Goal: Task Accomplishment & Management: Manage account settings

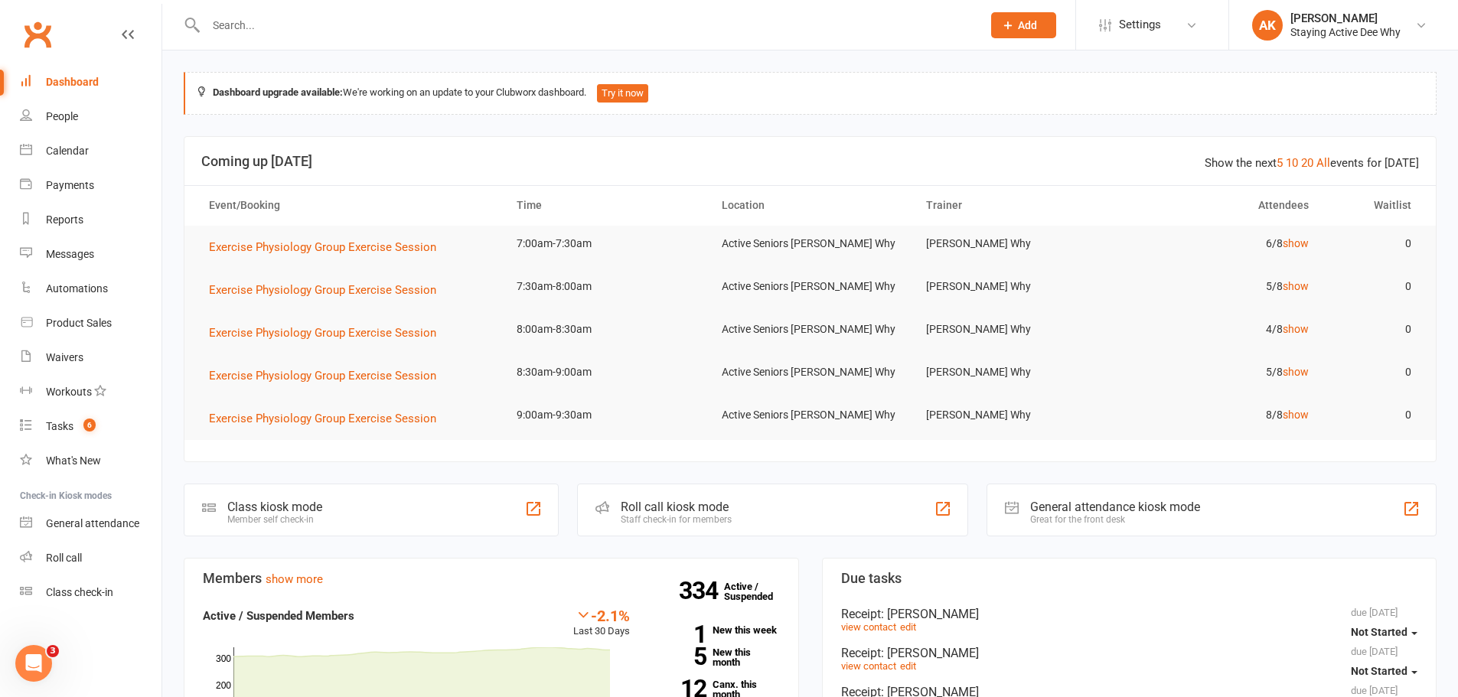
click at [298, 30] on input "text" at bounding box center [586, 25] width 770 height 21
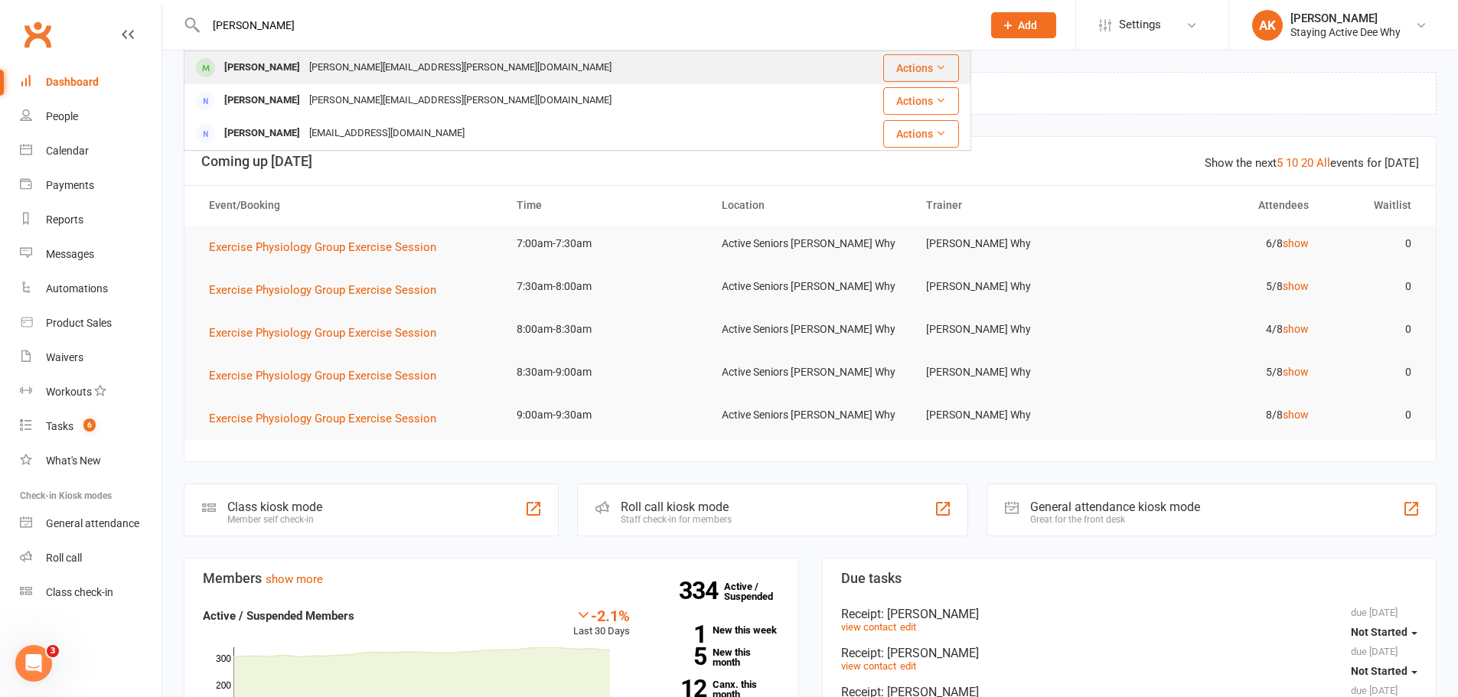
type input "[PERSON_NAME]"
click at [305, 60] on div "[PERSON_NAME][EMAIL_ADDRESS][PERSON_NAME][DOMAIN_NAME]" at bounding box center [460, 68] width 311 height 22
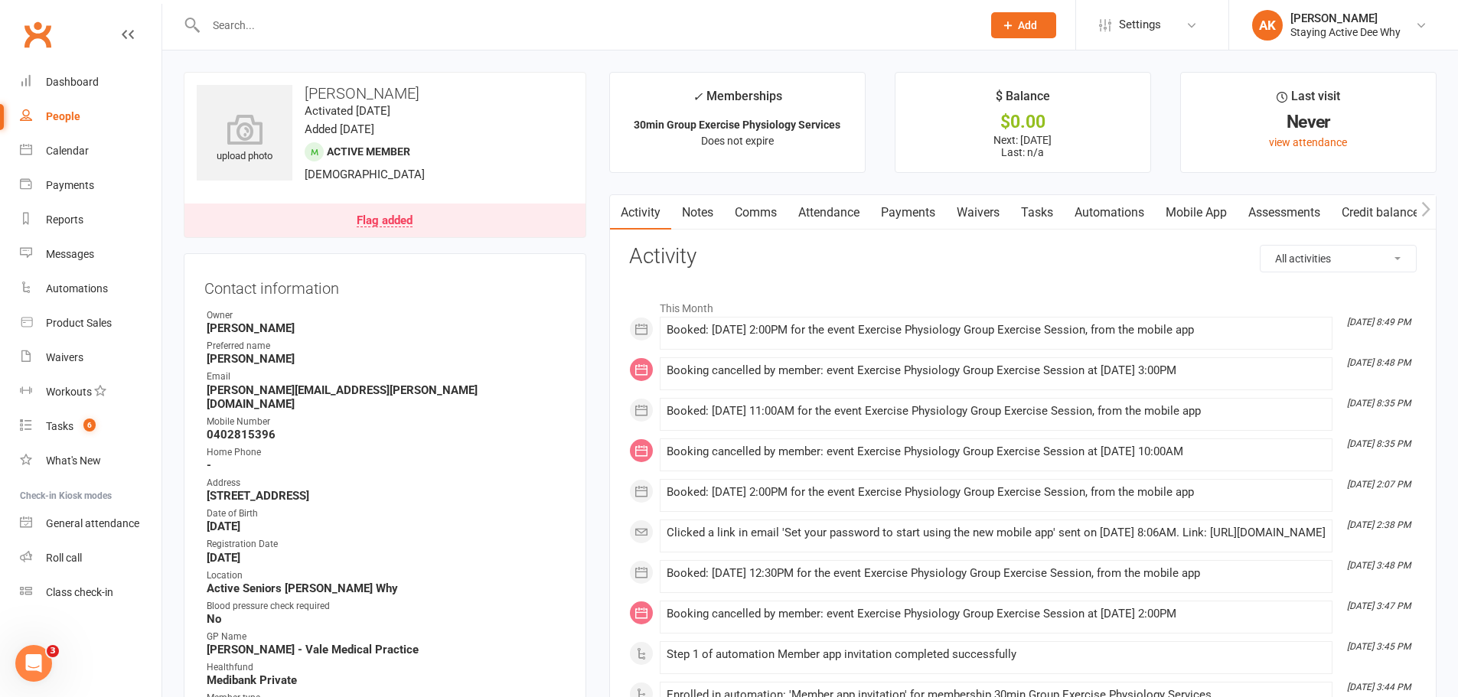
click at [835, 206] on link "Attendance" at bounding box center [829, 212] width 83 height 35
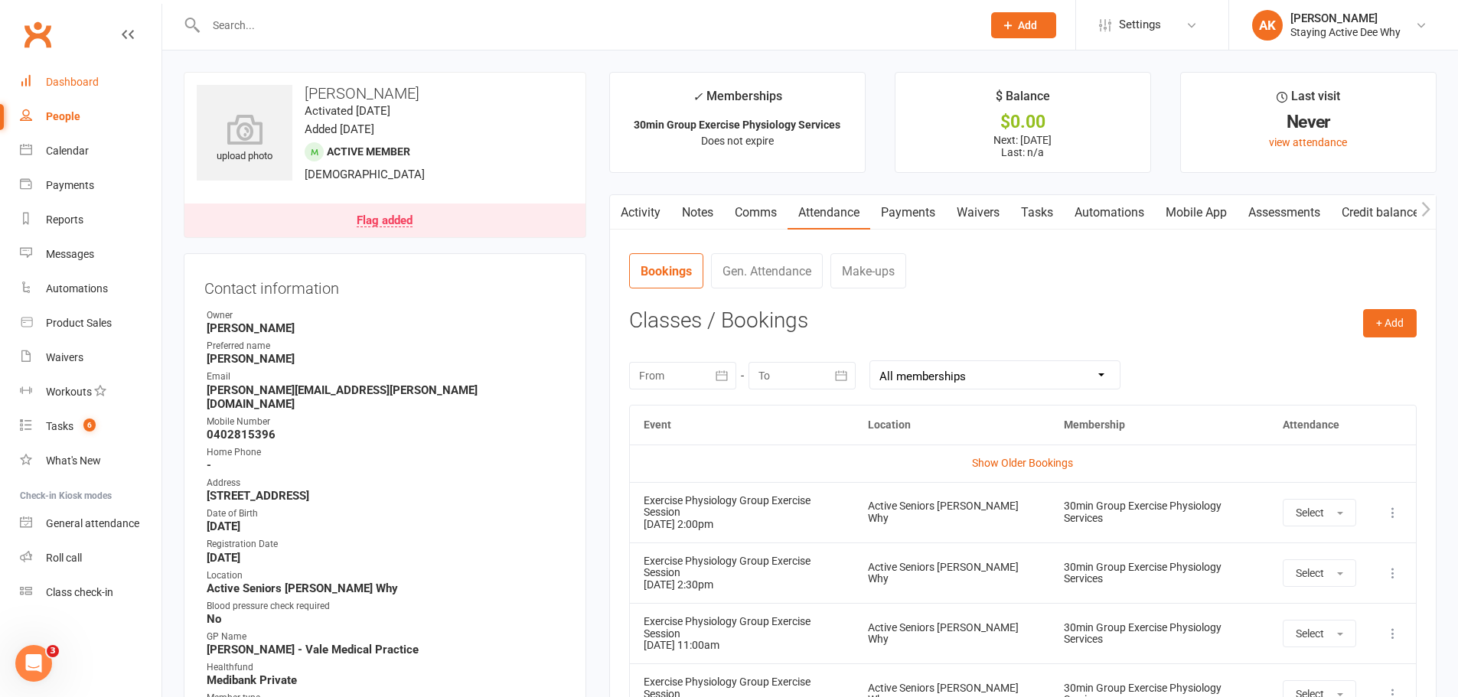
click at [96, 81] on div "Dashboard" at bounding box center [72, 82] width 53 height 12
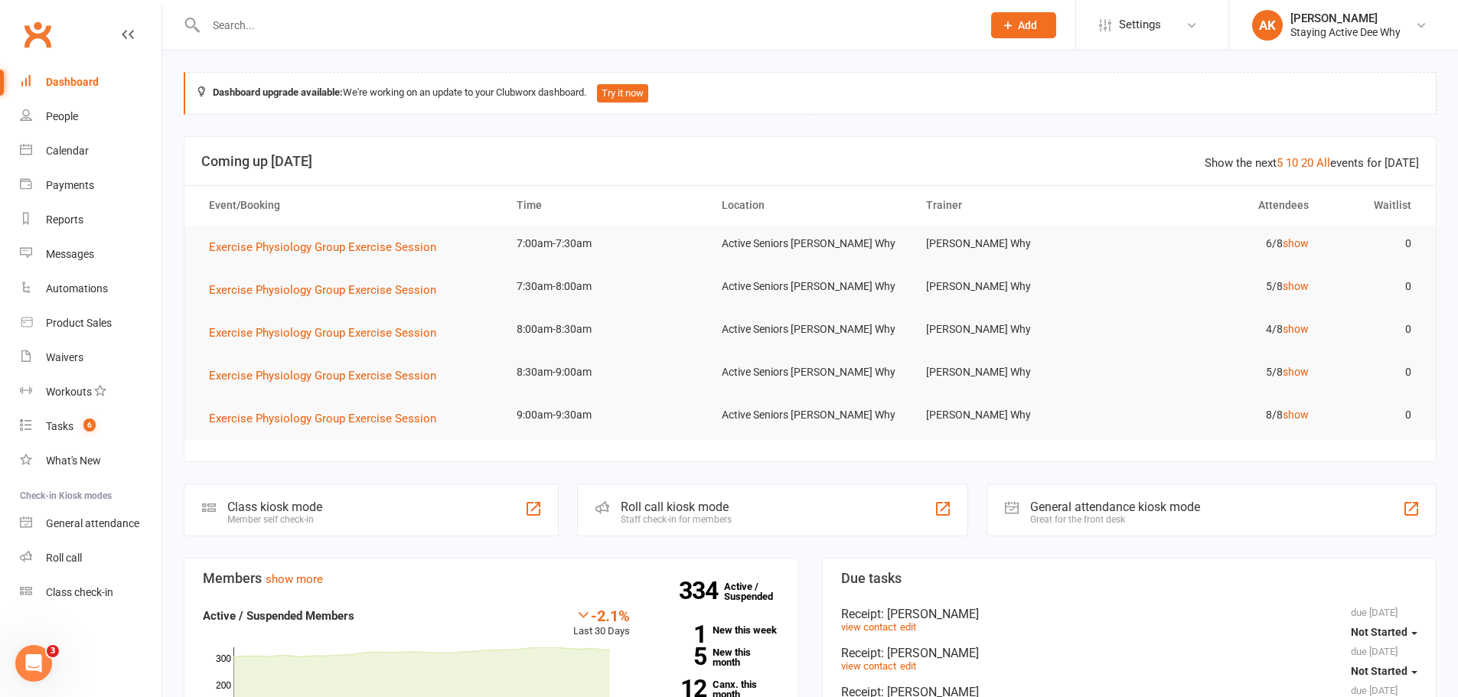
click at [347, 16] on input "text" at bounding box center [586, 25] width 770 height 21
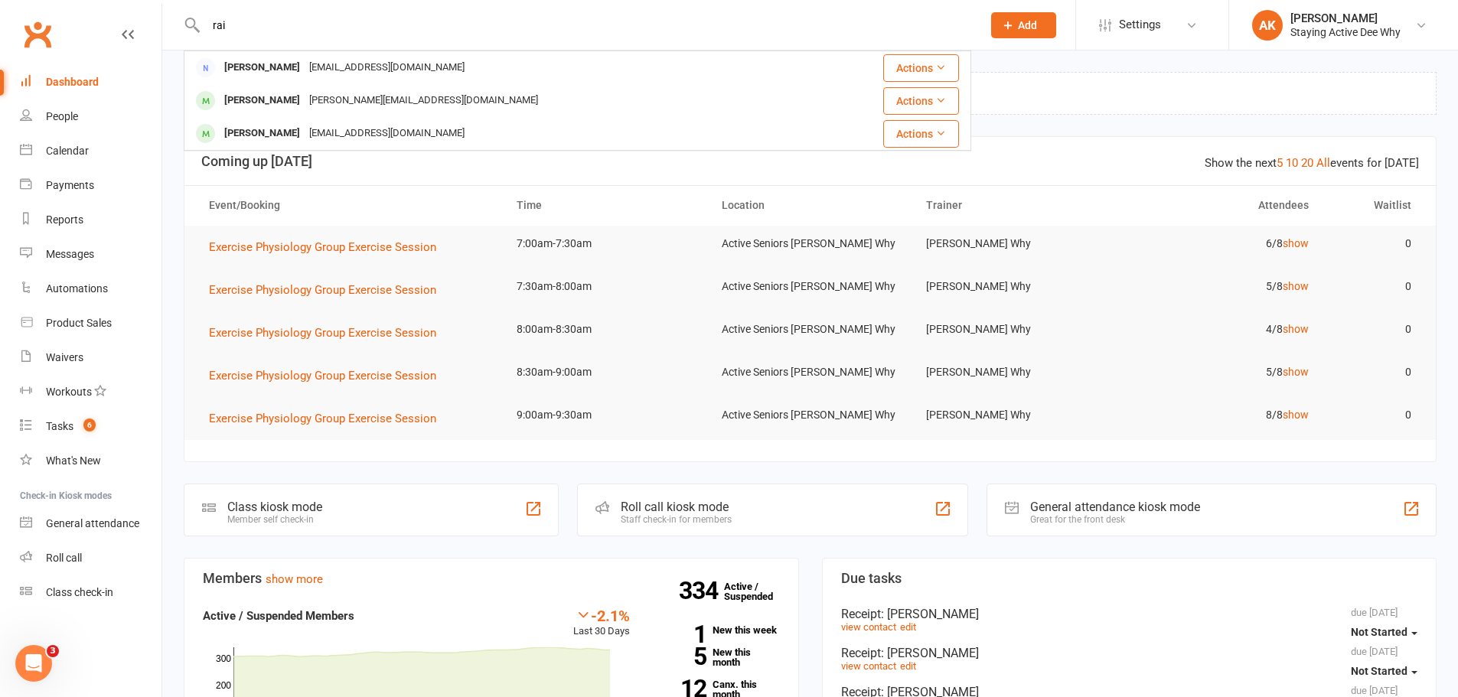
type input "raij"
drag, startPoint x: 249, startPoint y: 34, endPoint x: 197, endPoint y: 18, distance: 55.0
click at [197, 18] on div "[PERSON_NAME] [EMAIL_ADDRESS][DOMAIN_NAME] Actions [PERSON_NAME] [PERSON_NAME][…" at bounding box center [578, 25] width 788 height 50
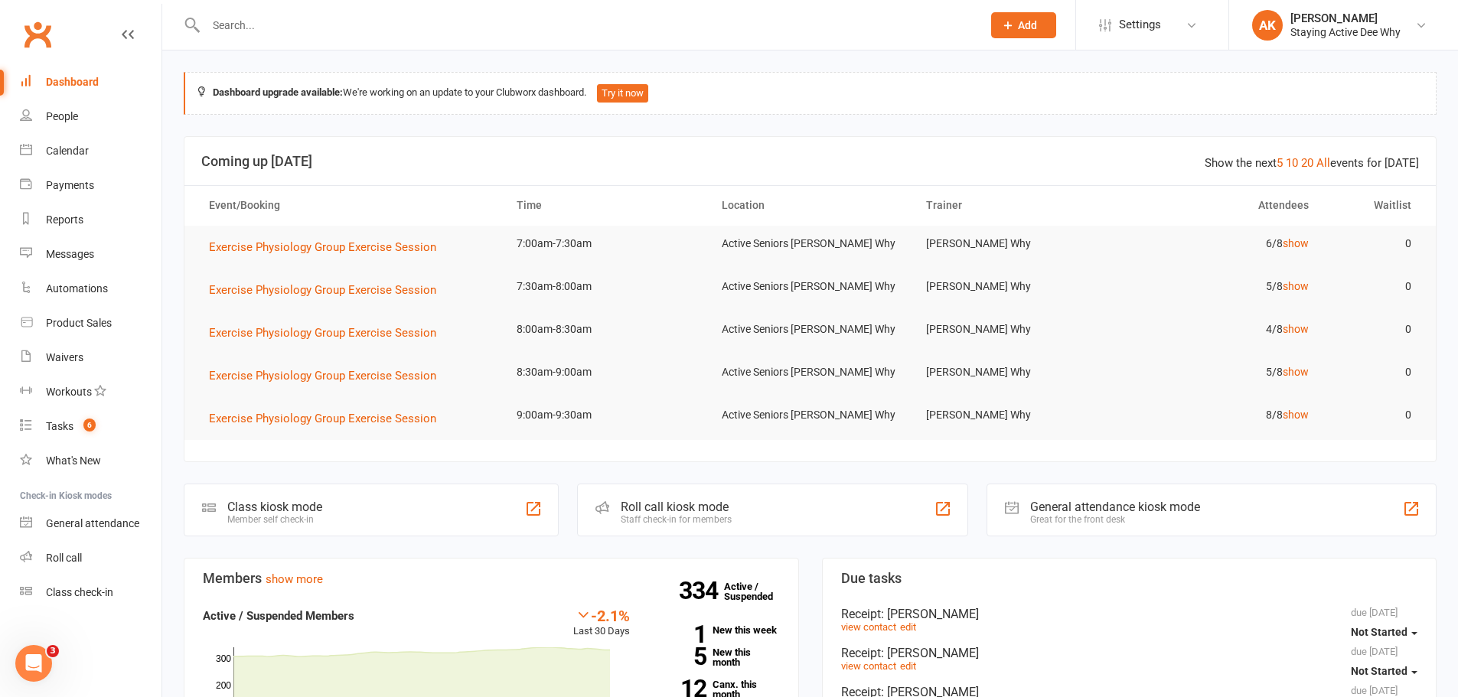
click at [344, 36] on div at bounding box center [578, 25] width 788 height 50
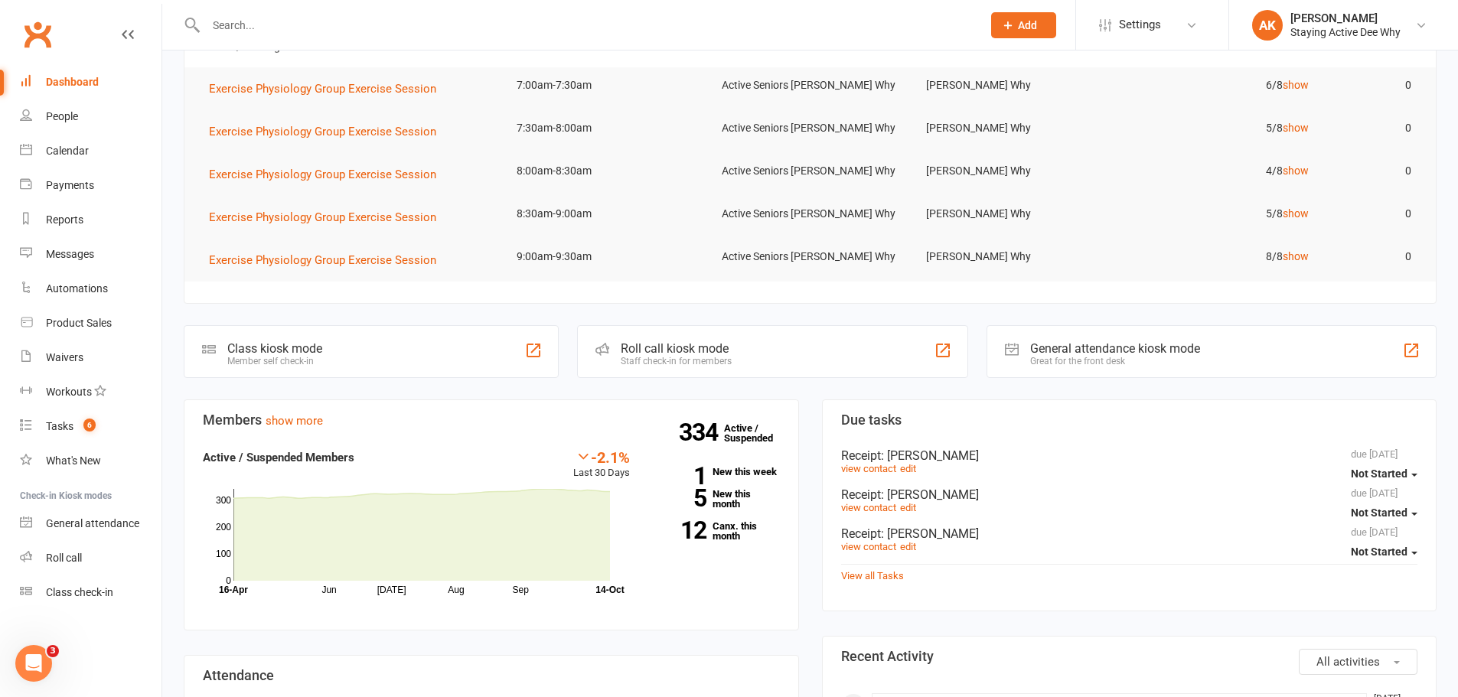
scroll to position [77, 0]
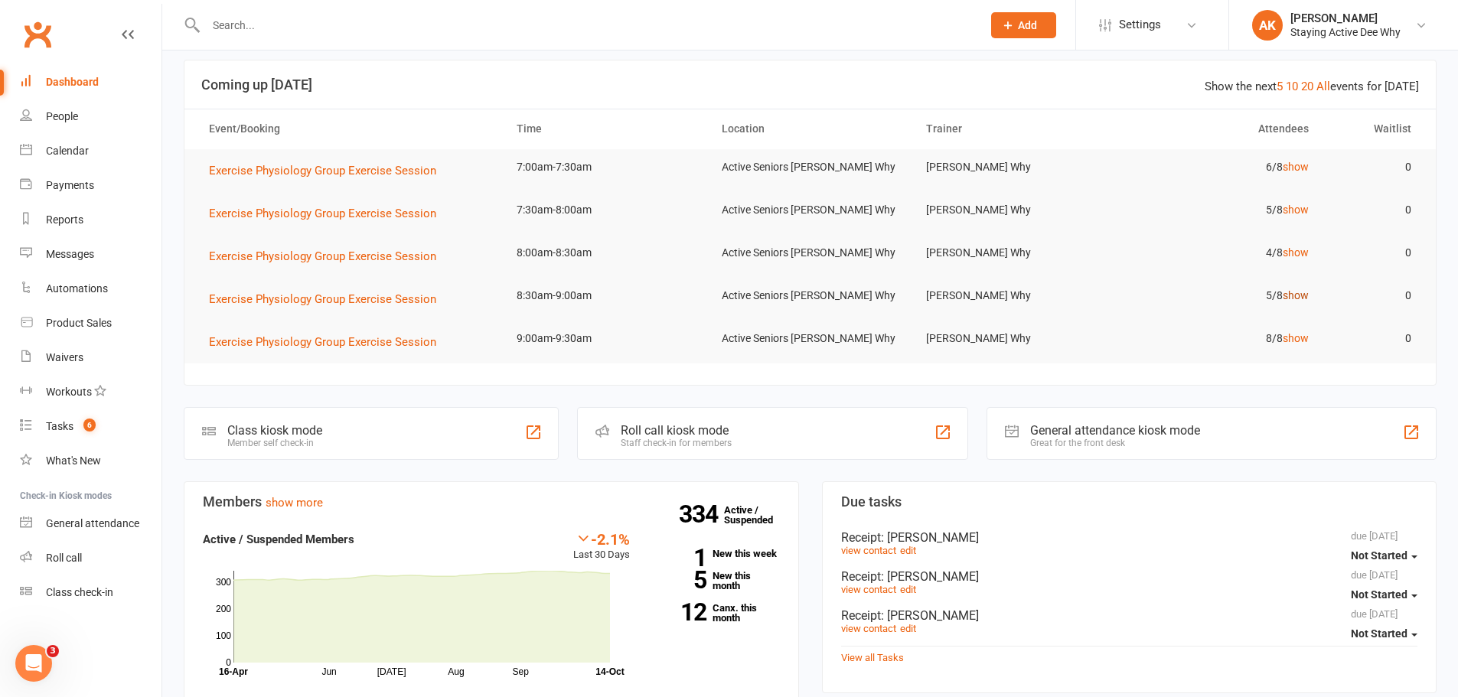
click at [1293, 295] on link "show" at bounding box center [1296, 295] width 26 height 12
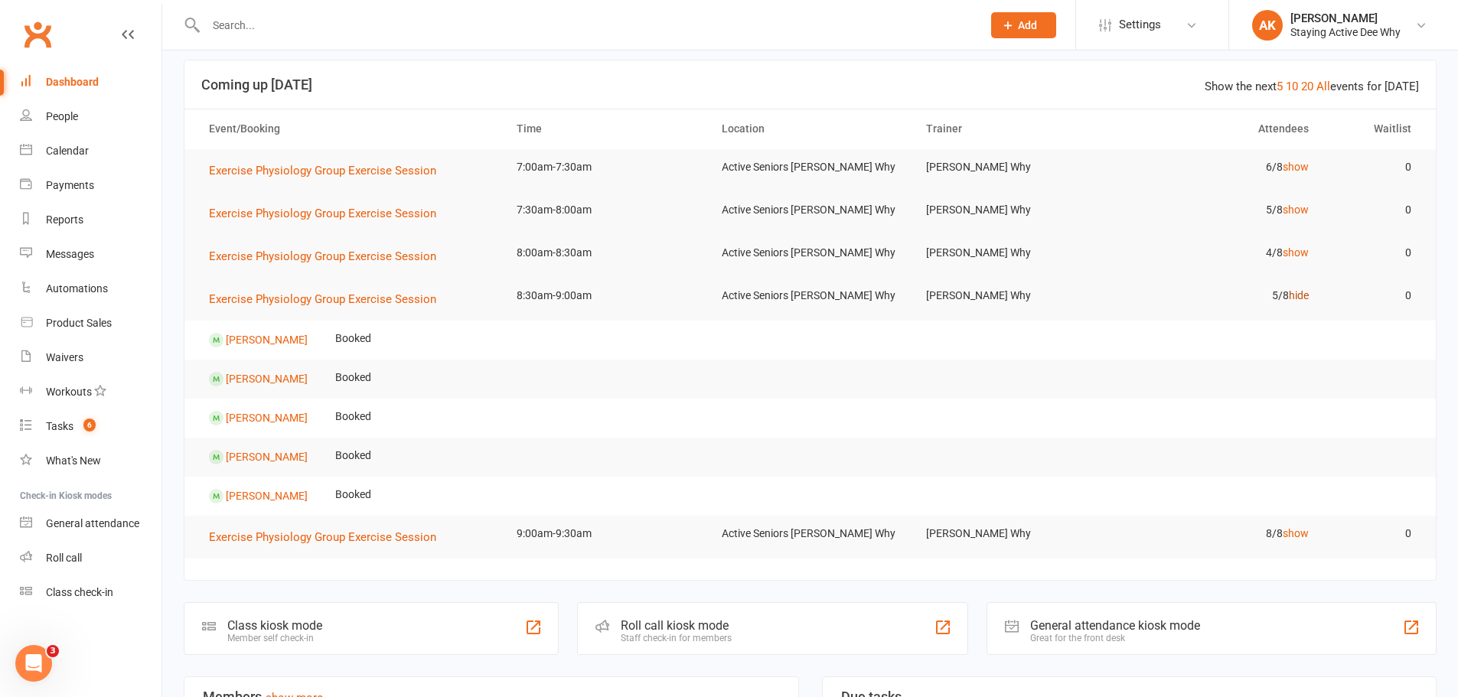
click at [1294, 299] on link "hide" at bounding box center [1299, 295] width 20 height 12
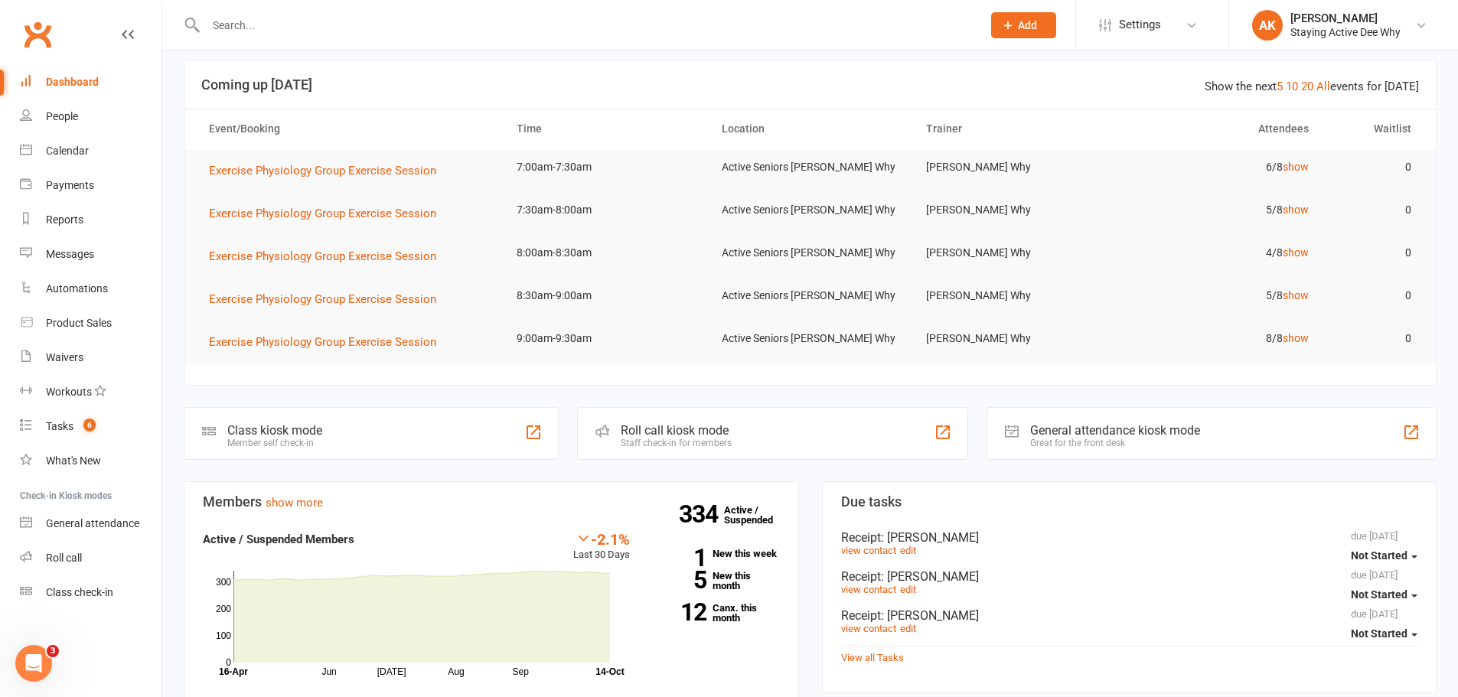
click at [253, 24] on input "text" at bounding box center [586, 25] width 770 height 21
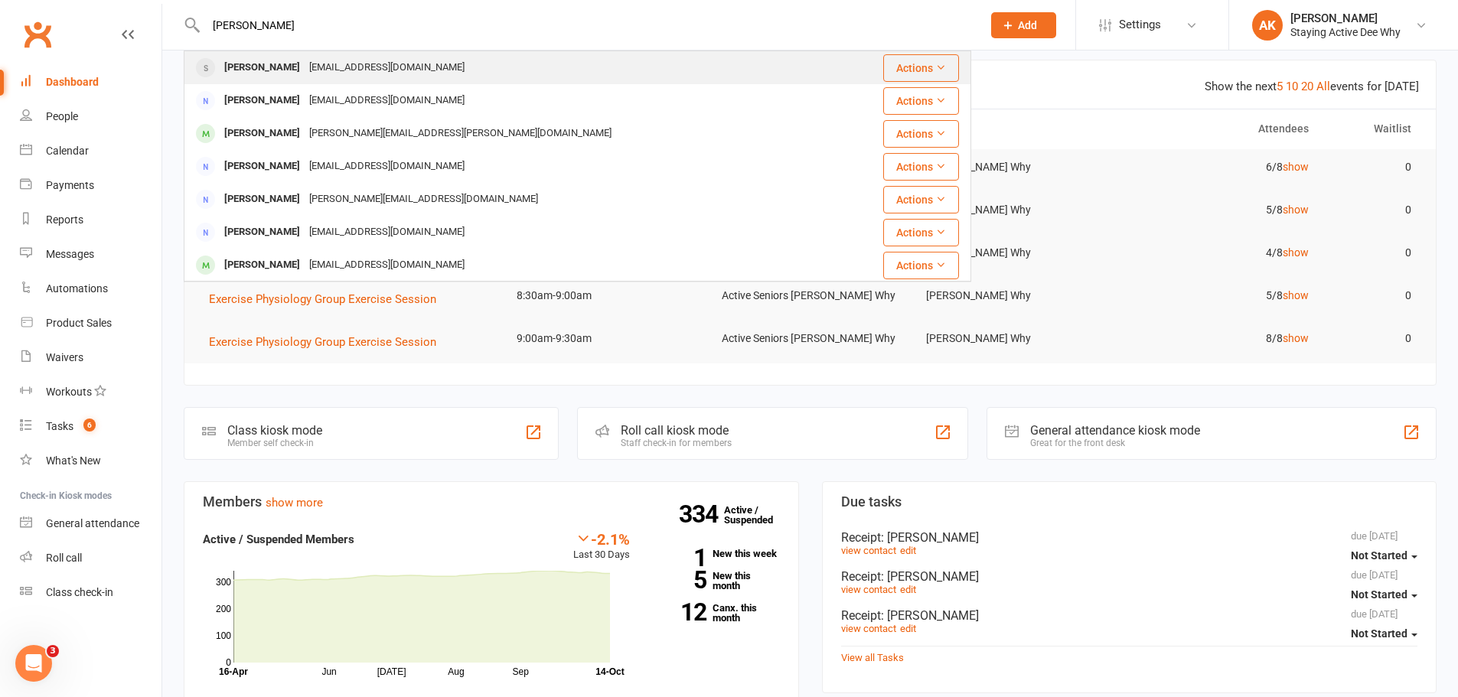
type input "[PERSON_NAME]"
click at [305, 57] on div "[EMAIL_ADDRESS][DOMAIN_NAME]" at bounding box center [387, 68] width 165 height 22
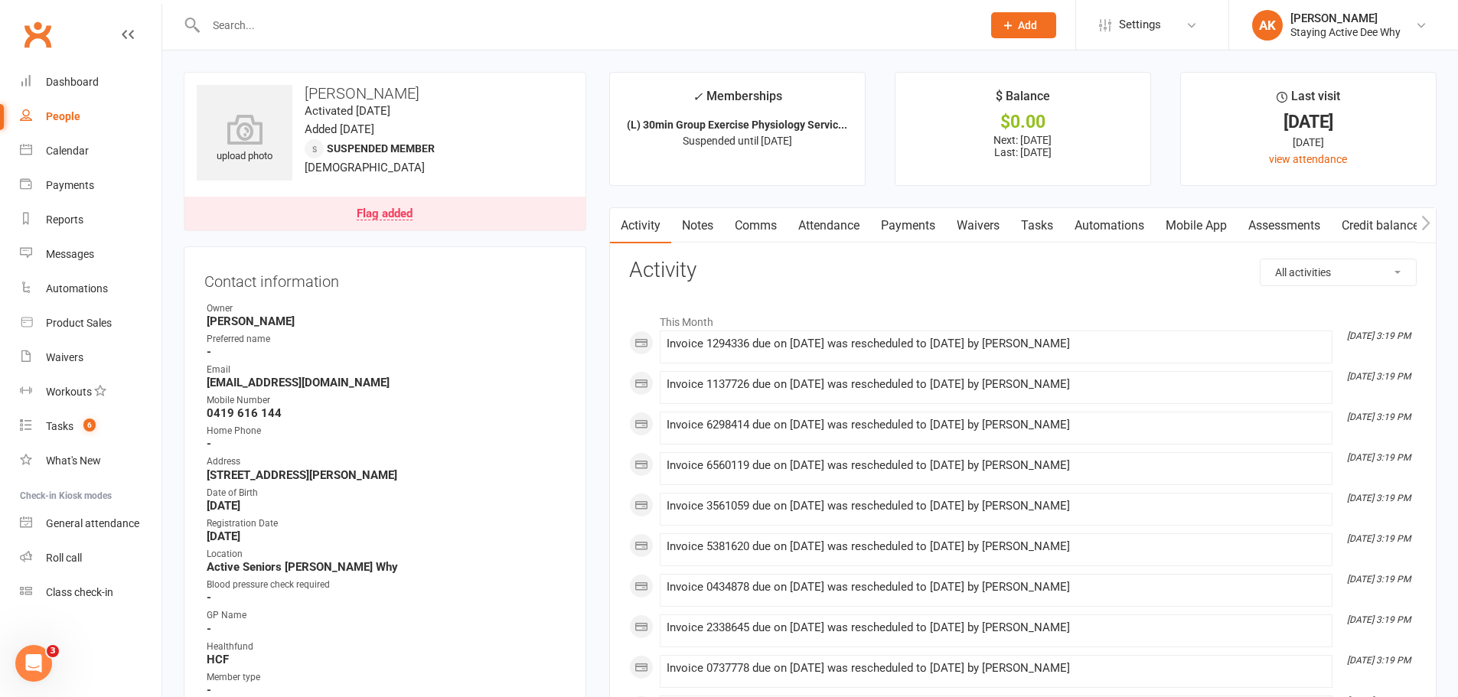
click at [719, 230] on link "Notes" at bounding box center [697, 225] width 53 height 35
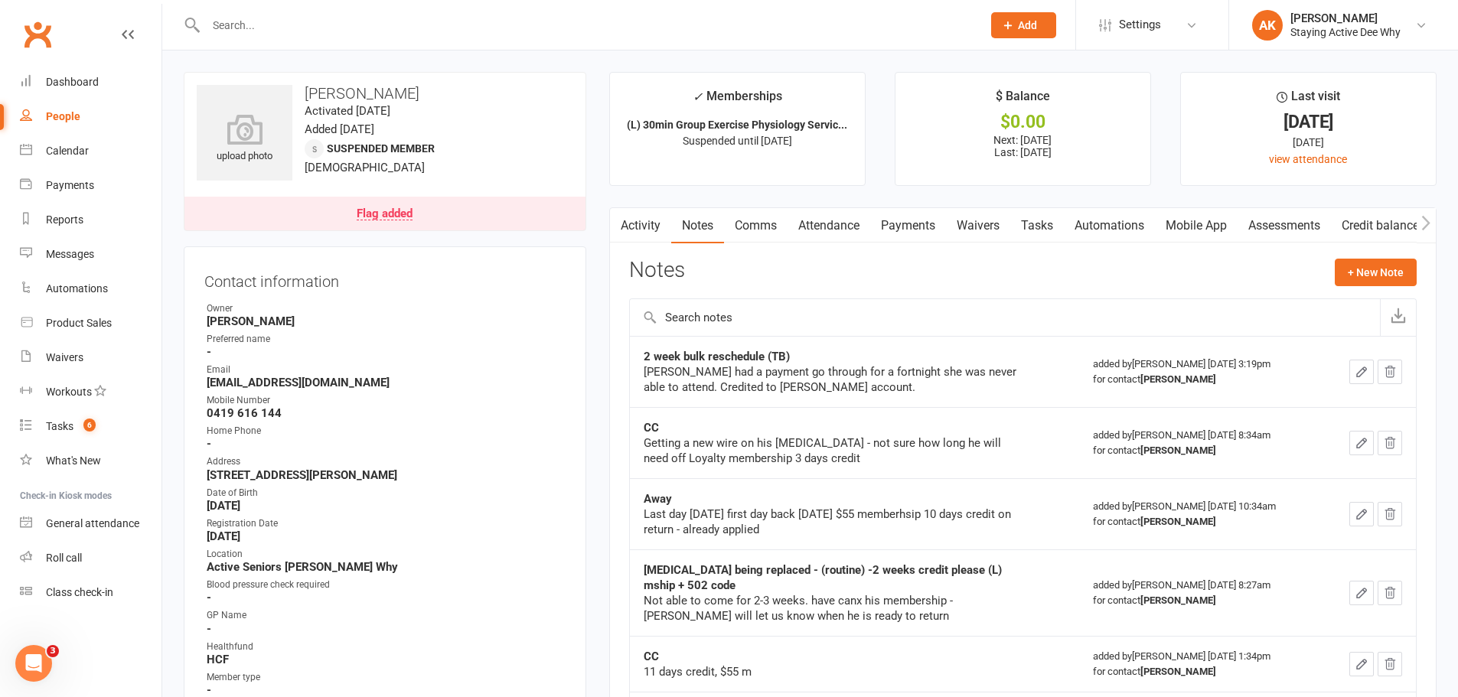
drag, startPoint x: 902, startPoint y: 232, endPoint x: 867, endPoint y: 242, distance: 36.6
click at [902, 232] on link "Payments" at bounding box center [908, 225] width 76 height 35
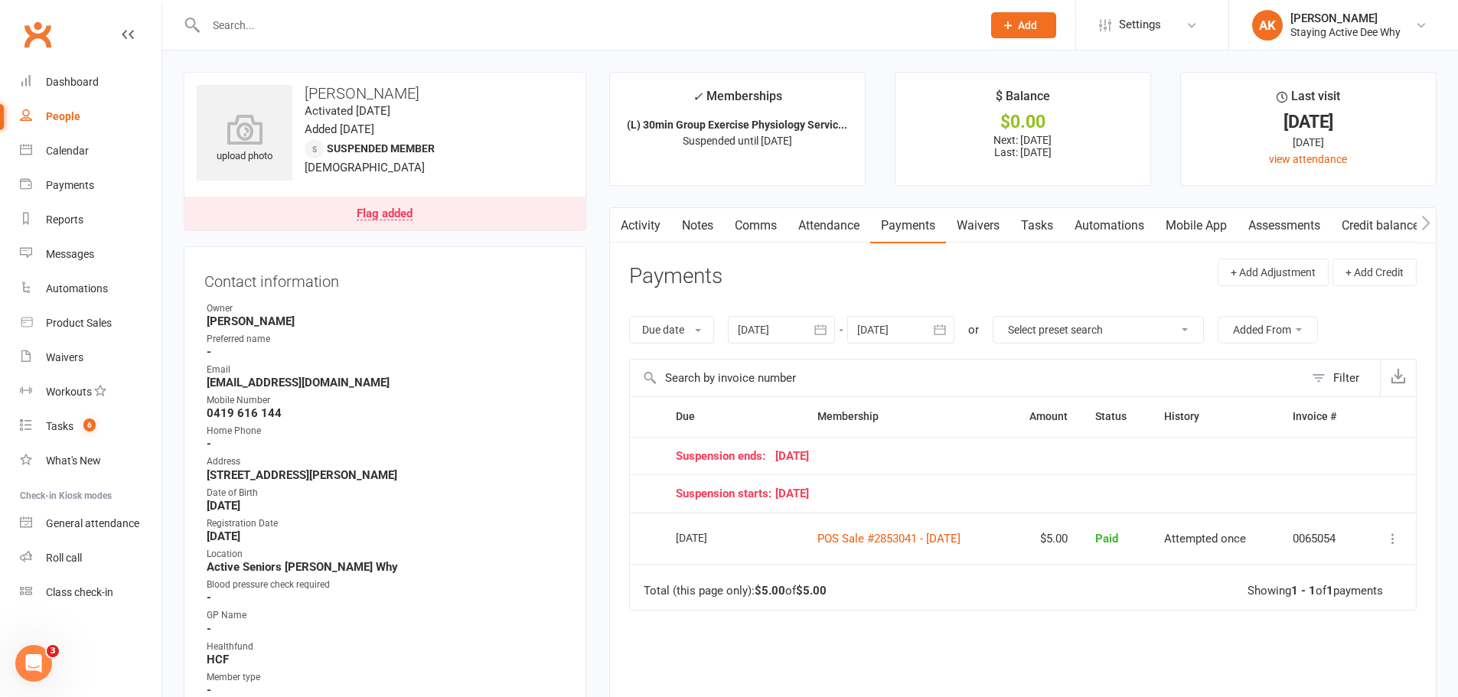
drag, startPoint x: 649, startPoint y: 232, endPoint x: 686, endPoint y: 228, distance: 36.9
click at [802, 229] on div "Activity Notes Comms Attendance Payments Waivers Tasks Automations Mobile App A…" at bounding box center [1020, 225] width 820 height 35
click at [644, 232] on link "Activity" at bounding box center [640, 225] width 61 height 35
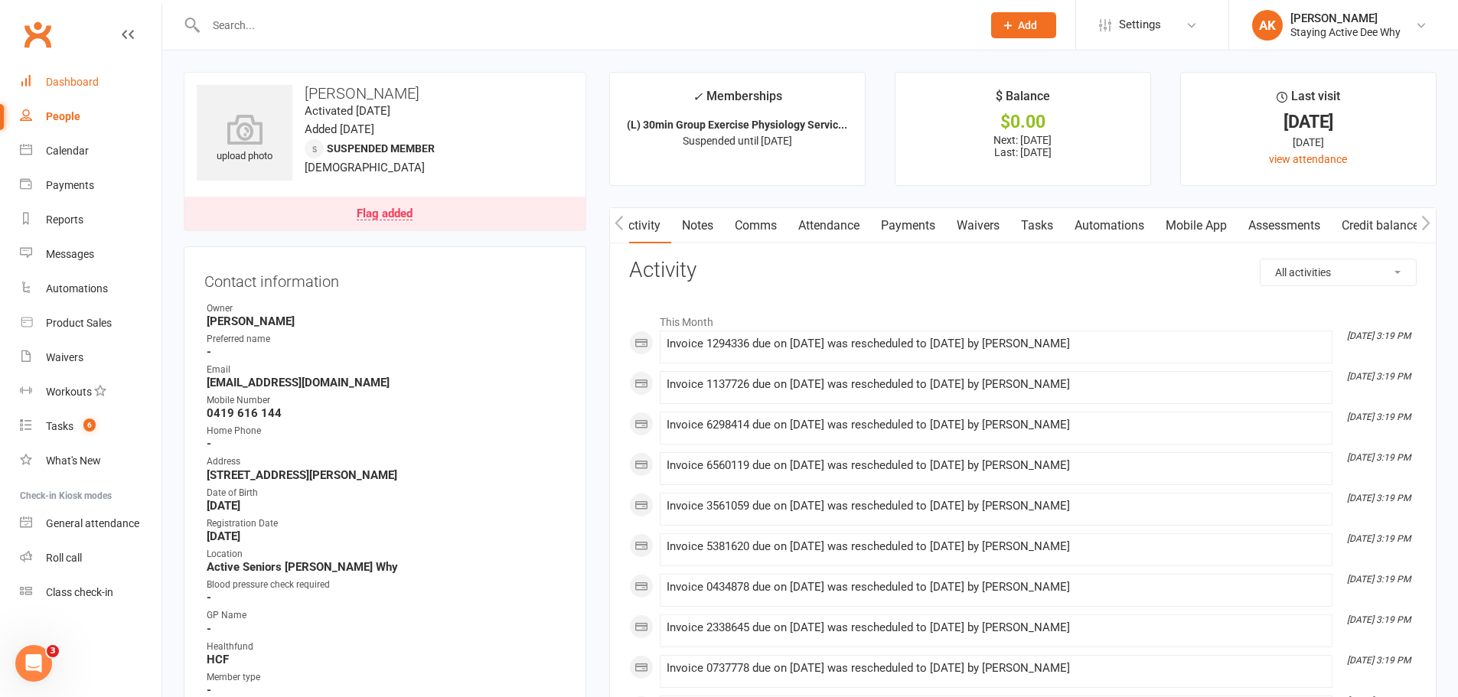
click at [83, 83] on div "Dashboard" at bounding box center [72, 82] width 53 height 12
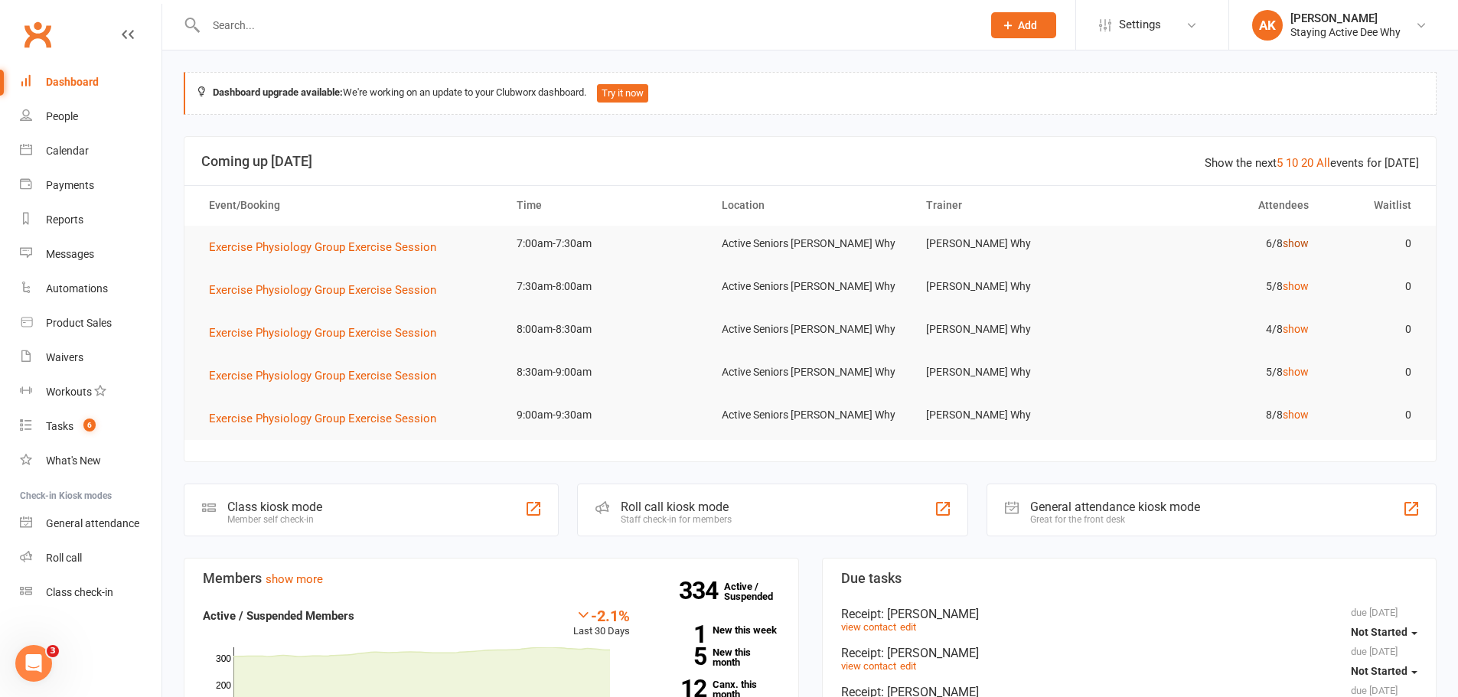
click at [1299, 240] on link "show" at bounding box center [1296, 243] width 26 height 12
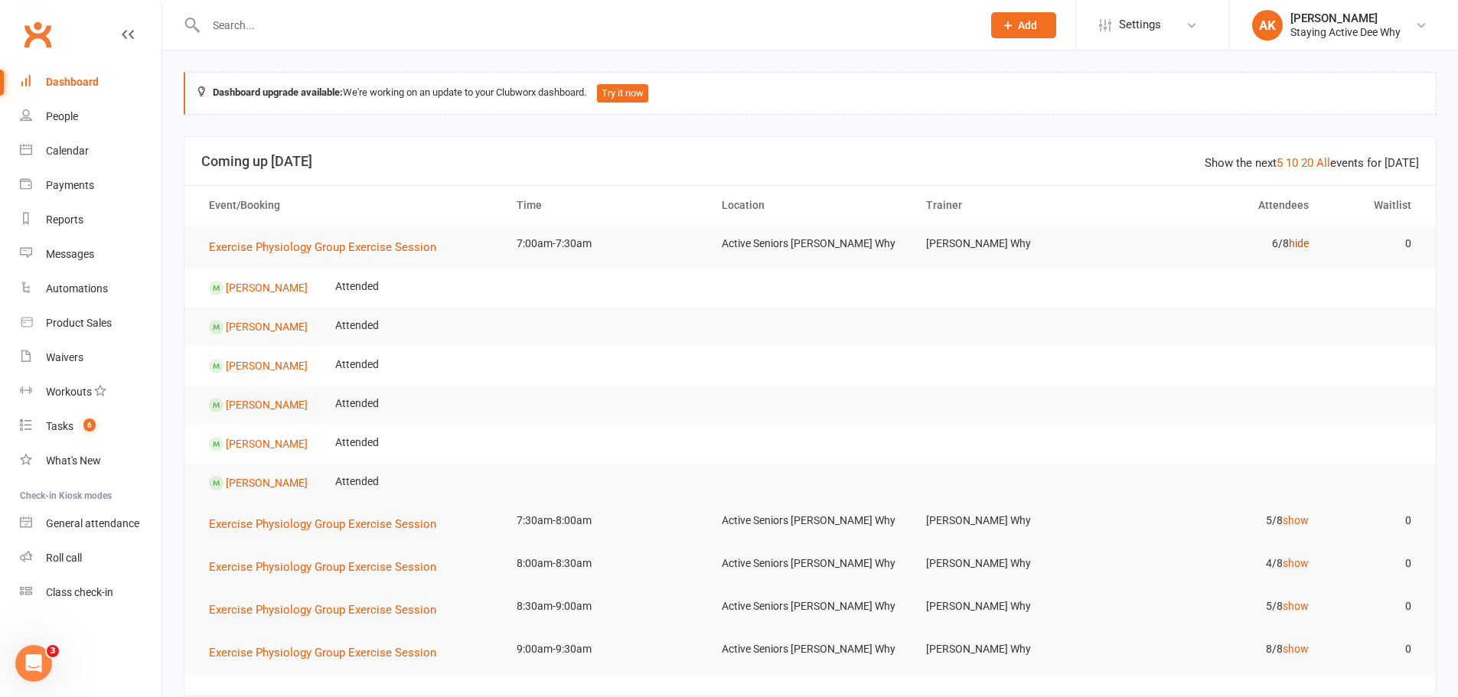
click at [1299, 240] on link "hide" at bounding box center [1299, 243] width 20 height 12
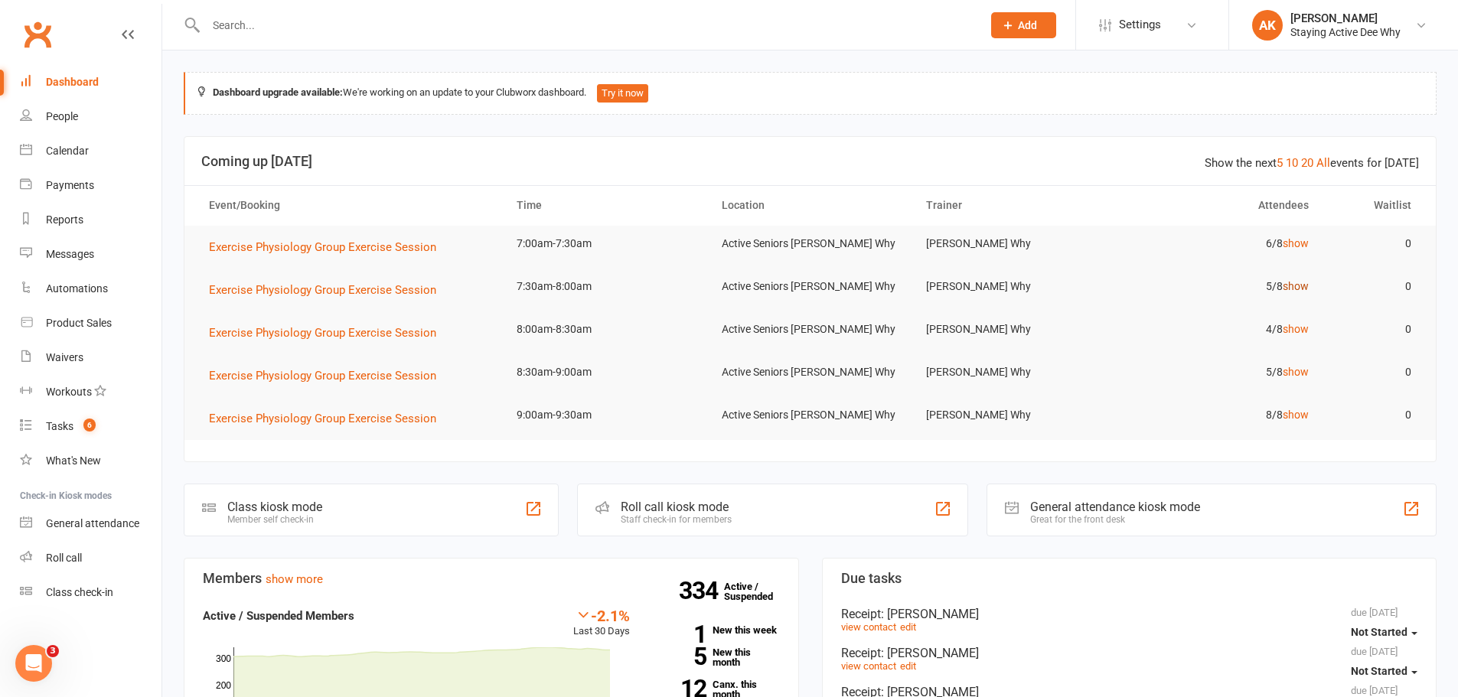
click at [1296, 282] on link "show" at bounding box center [1296, 286] width 26 height 12
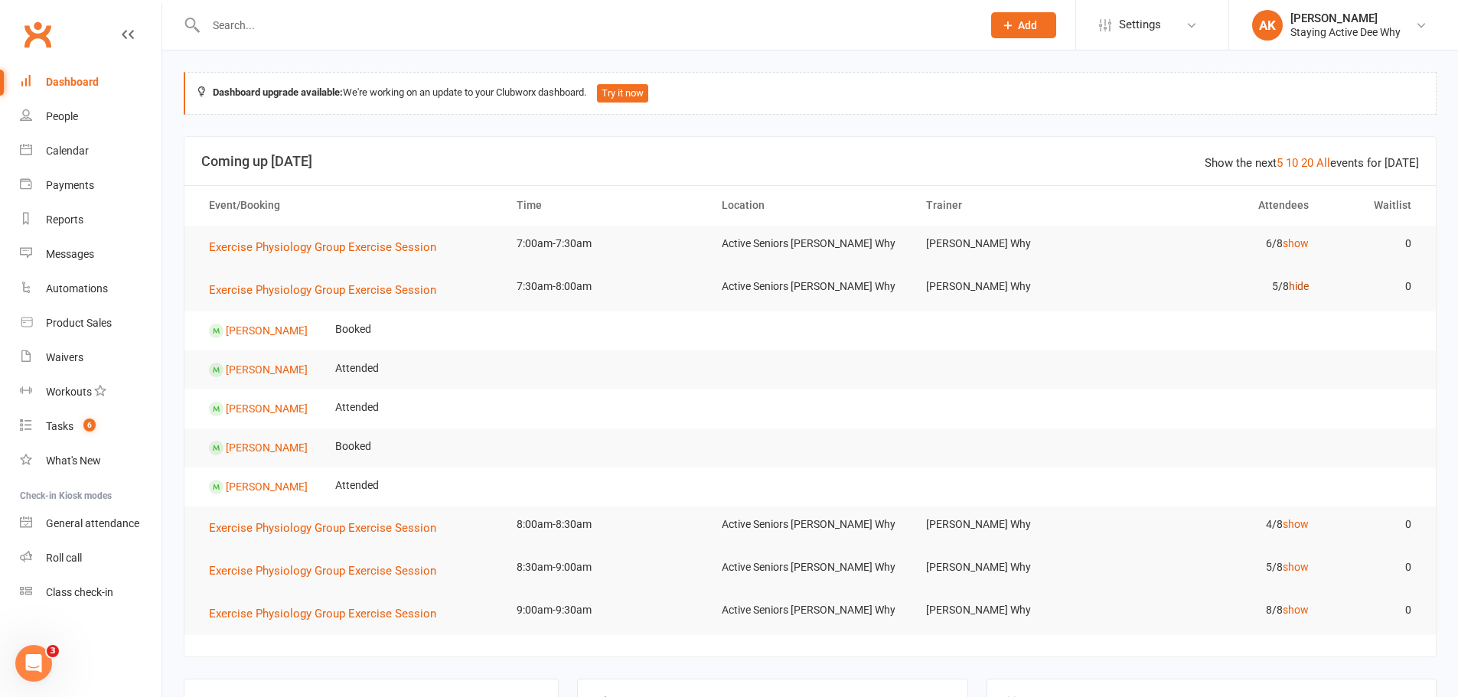
click at [1296, 282] on link "hide" at bounding box center [1299, 286] width 20 height 12
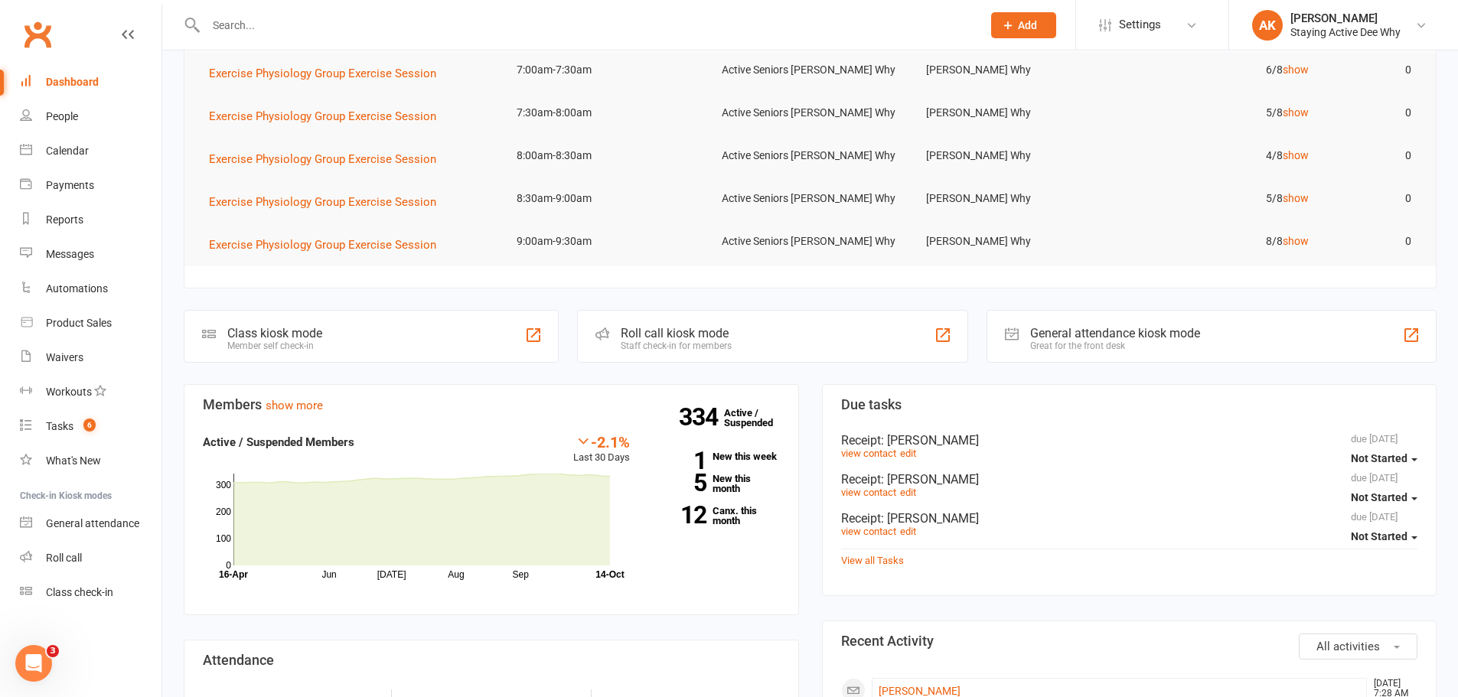
scroll to position [230, 0]
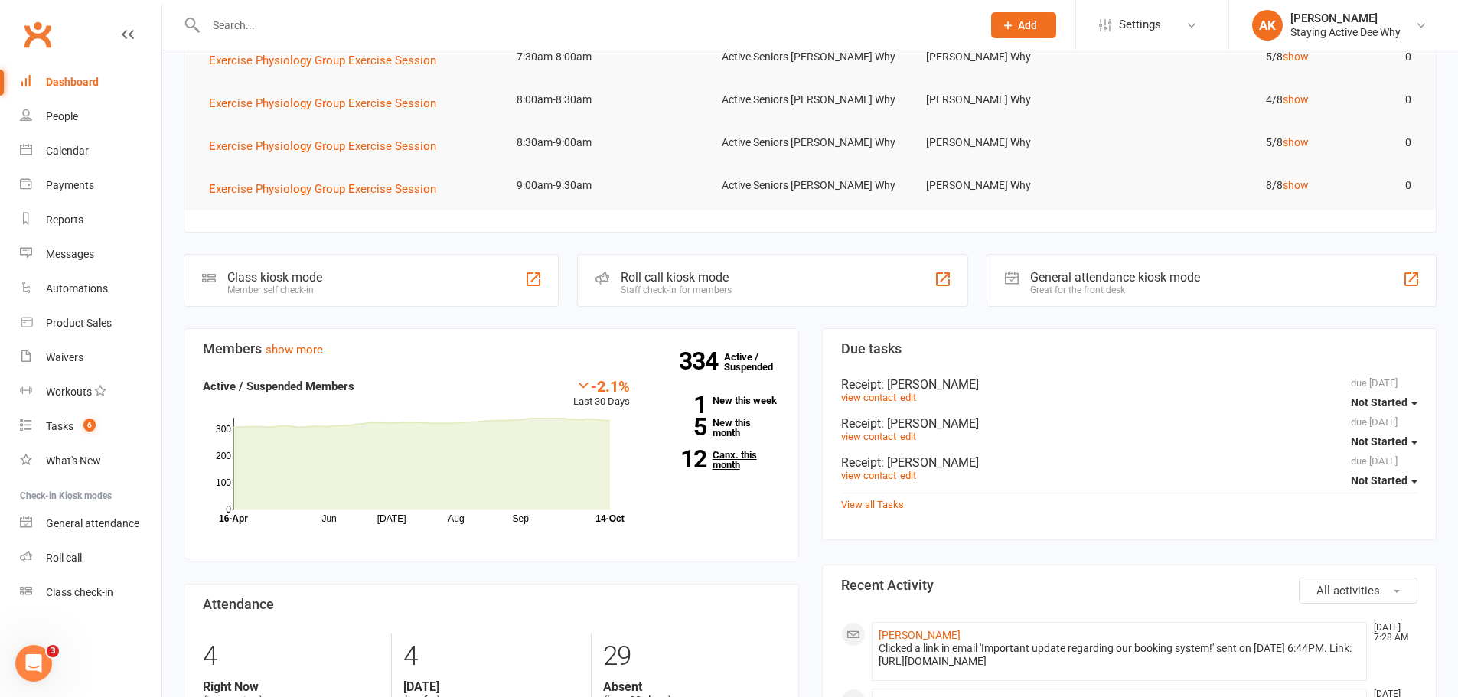
click at [714, 459] on link "12 Canx. this month" at bounding box center [716, 460] width 127 height 20
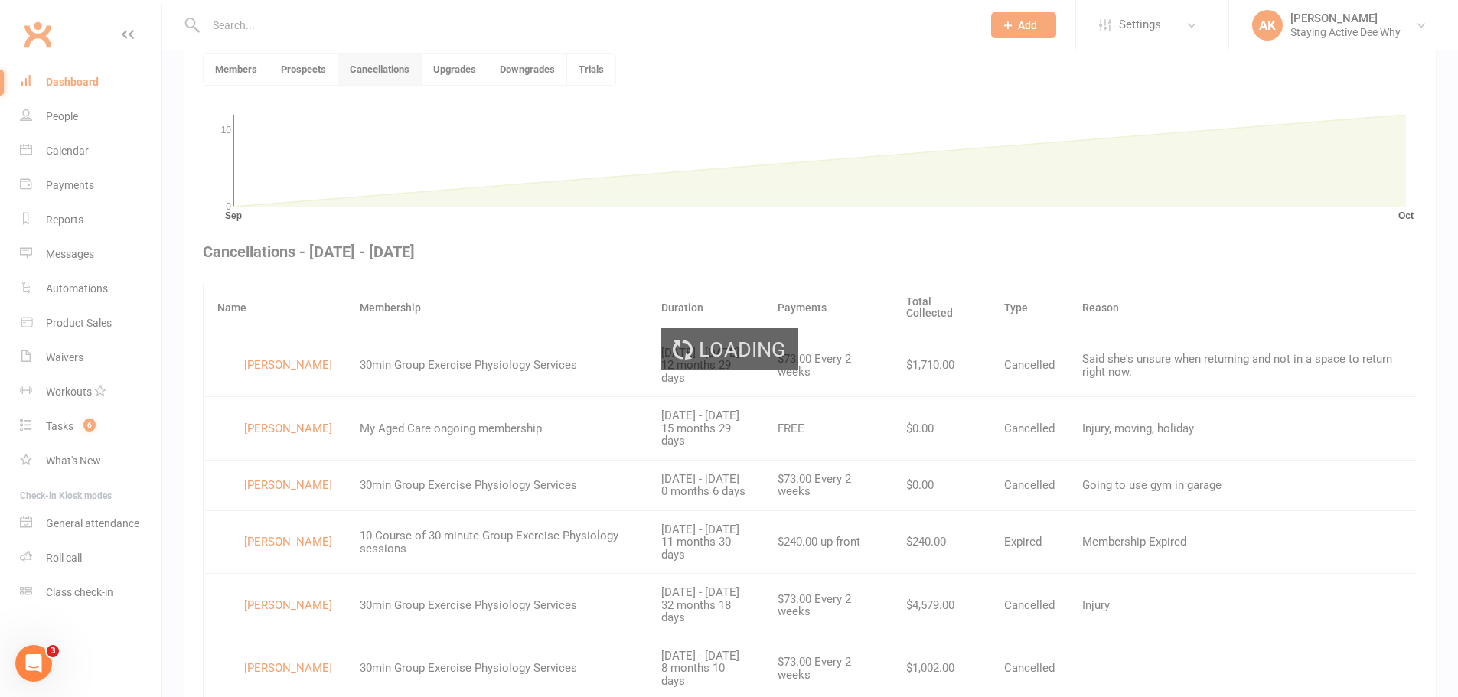
scroll to position [418, 0]
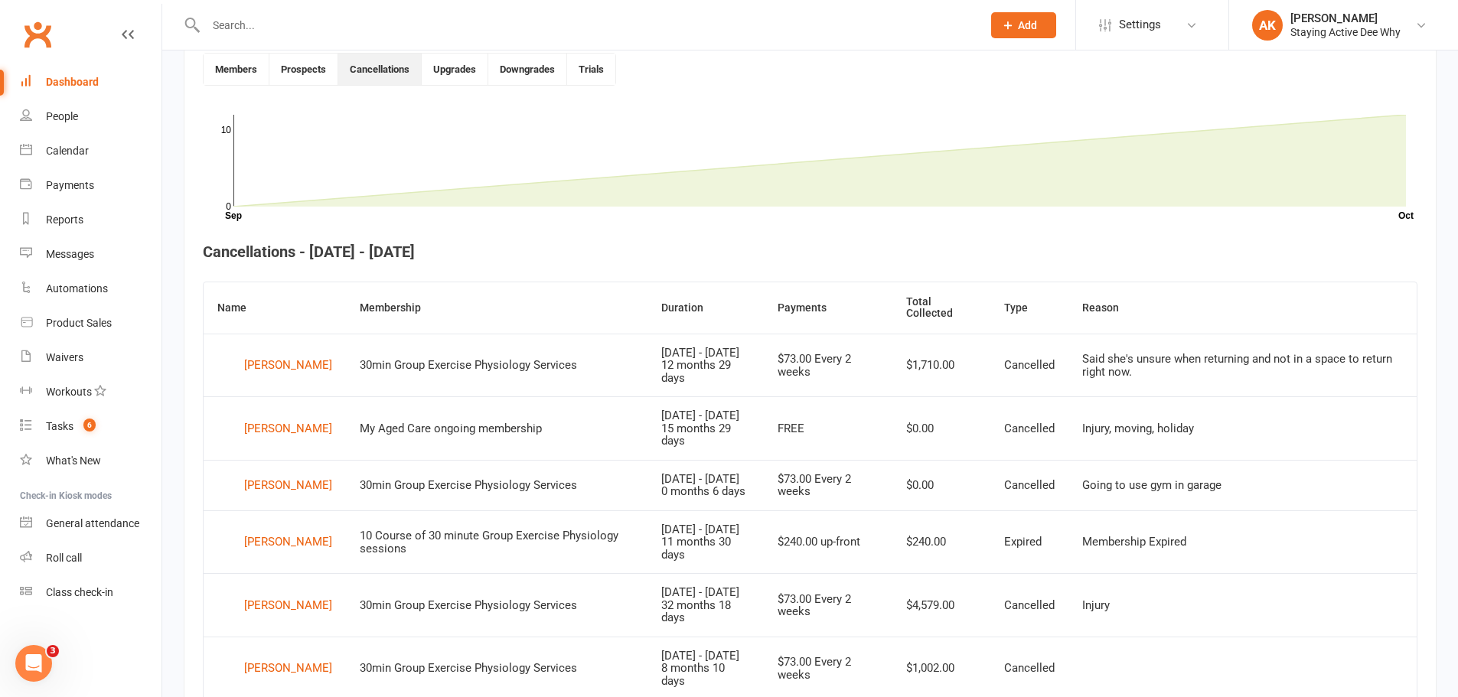
click at [97, 70] on link "Dashboard" at bounding box center [91, 82] width 142 height 34
